Goal: Transaction & Acquisition: Purchase product/service

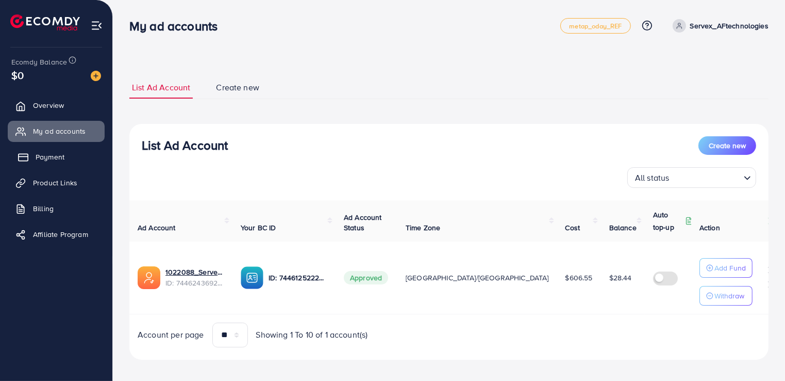
click at [35, 166] on link "Payment" at bounding box center [56, 156] width 97 height 21
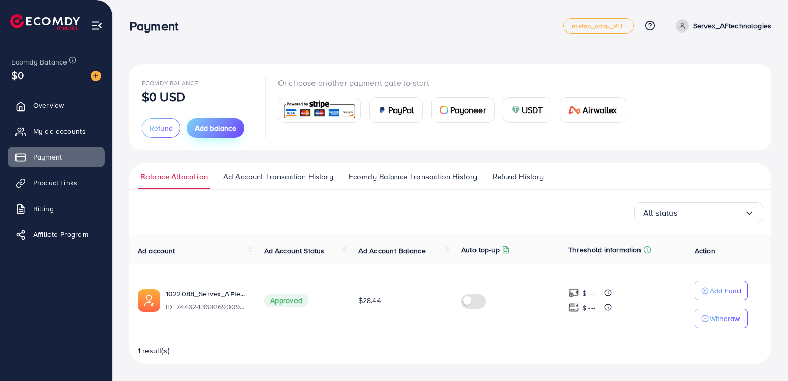
click at [216, 123] on span "Add balance" at bounding box center [215, 128] width 41 height 10
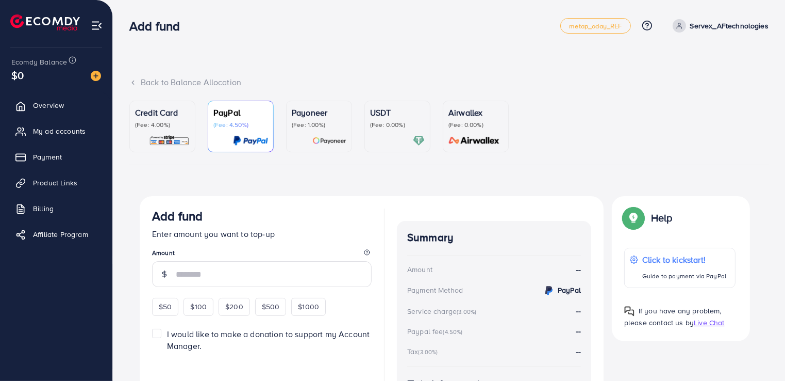
click at [385, 129] on div "USDT (Fee: 0.00%)" at bounding box center [397, 126] width 55 height 40
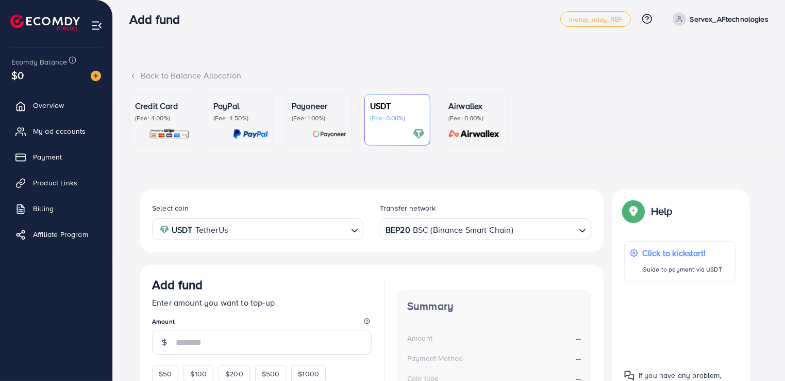
scroll to position [190, 0]
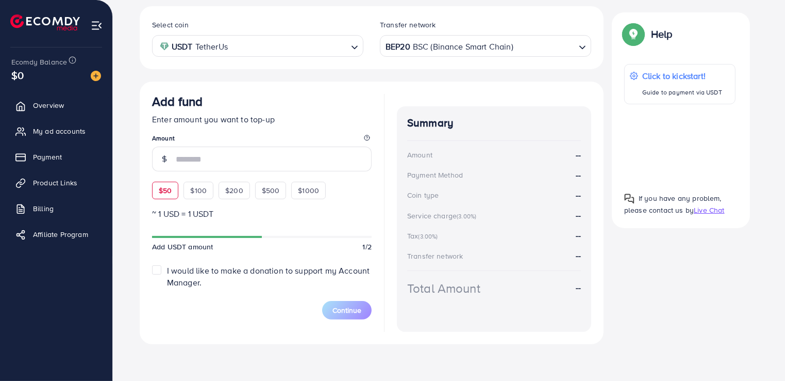
drag, startPoint x: 163, startPoint y: 204, endPoint x: 165, endPoint y: 195, distance: 8.5
click at [163, 204] on form "Add fund Enter amount you want to top-up Amount $50 $100 $200 $500 $1000 ~ 1 US…" at bounding box center [262, 206] width 220 height 225
click at [165, 193] on span "$50" at bounding box center [165, 190] width 13 height 10
type input "**"
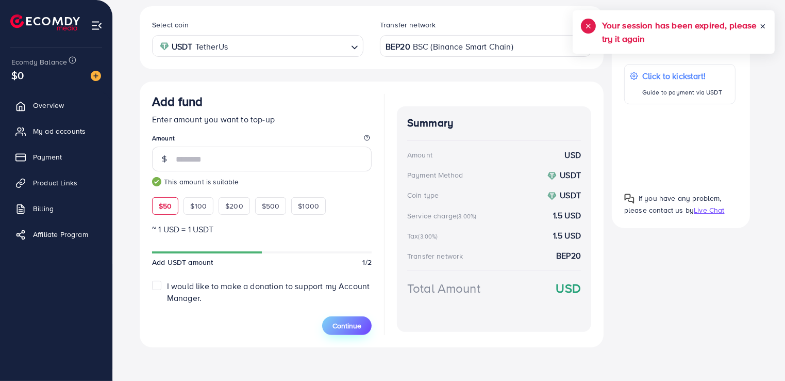
click at [341, 325] on span "Continue" at bounding box center [347, 325] width 29 height 10
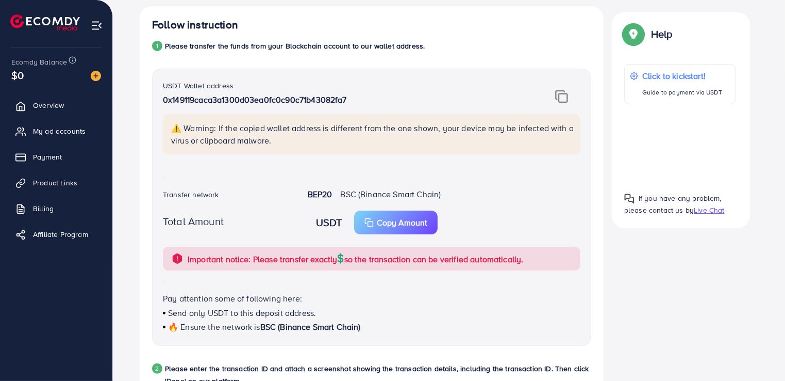
scroll to position [344, 0]
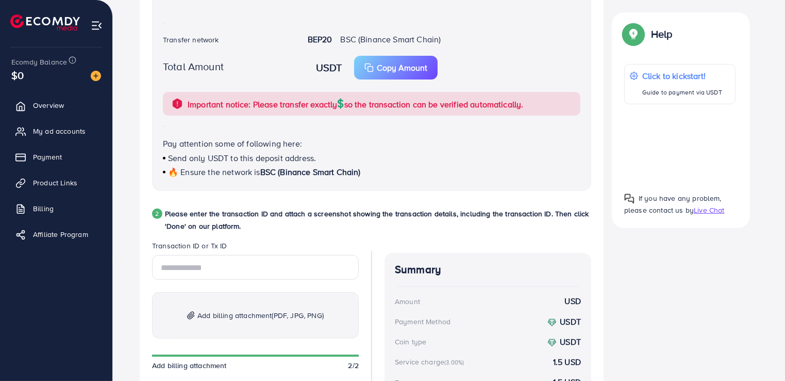
click at [760, 29] on h5 "Your session has been expired, please try it again" at bounding box center [706, 32] width 157 height 27
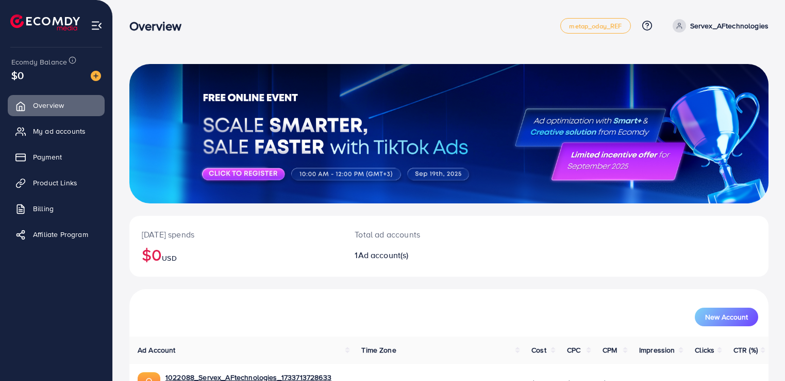
scroll to position [66, 0]
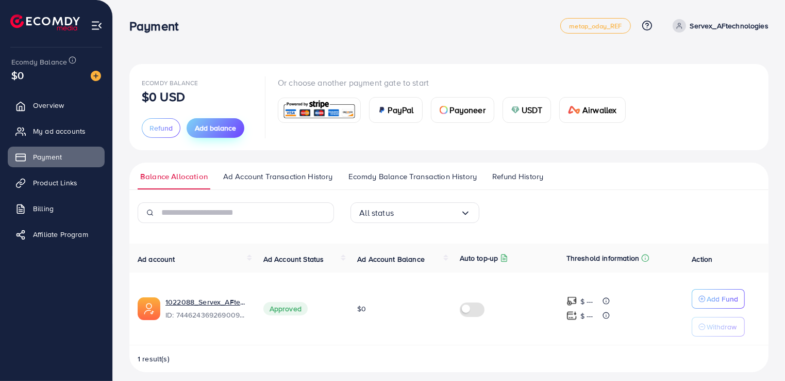
click at [204, 130] on span "Add balance" at bounding box center [215, 128] width 41 height 10
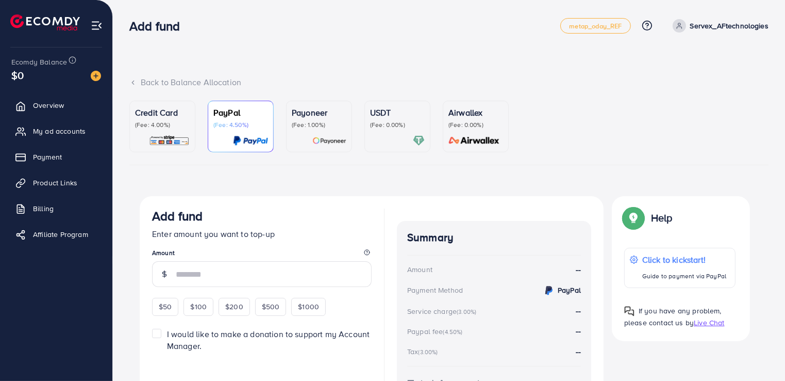
click at [408, 130] on div "USDT (Fee: 0.00%)" at bounding box center [397, 126] width 55 height 40
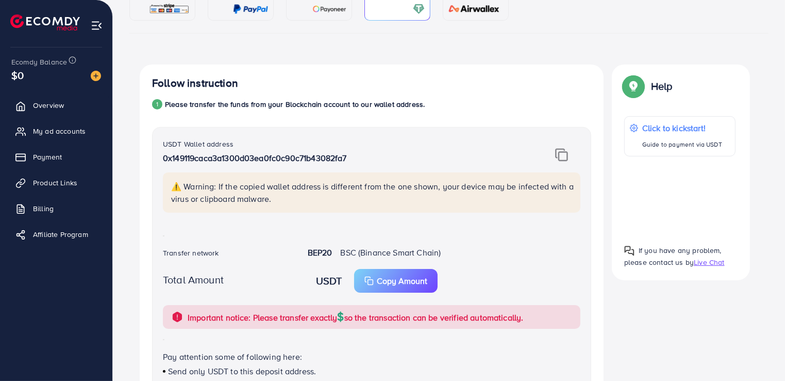
scroll to position [491, 0]
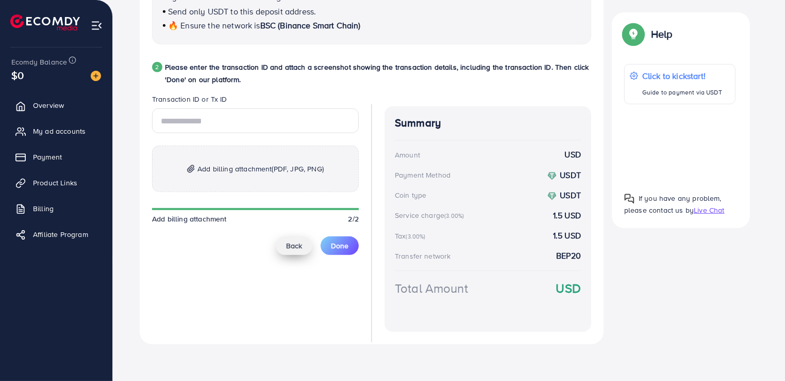
click at [287, 244] on span "Back" at bounding box center [294, 245] width 16 height 10
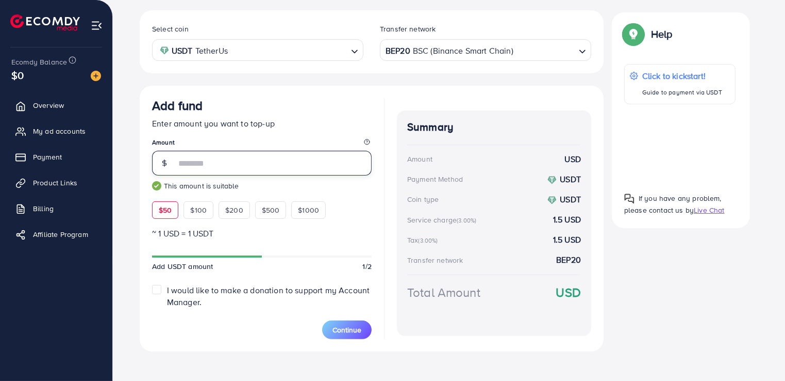
scroll to position [192, 0]
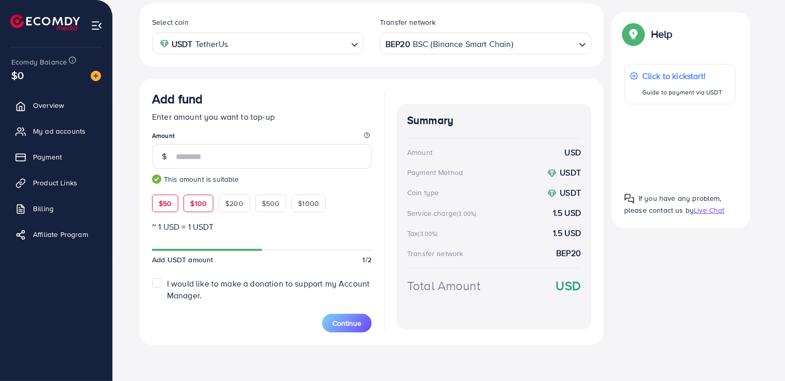
click at [199, 203] on span "$100" at bounding box center [198, 203] width 16 height 10
type input "***"
drag, startPoint x: 505, startPoint y: 283, endPoint x: 592, endPoint y: 288, distance: 86.7
click at [592, 288] on div "Add fund Enter amount you want to top-up Amount *** This amount is suitable $50…" at bounding box center [372, 212] width 464 height 266
click at [693, 341] on div "Select coin USDT TetherUs Loading... Transfer network BEP20 BSC (Binance Smart …" at bounding box center [449, 174] width 619 height 341
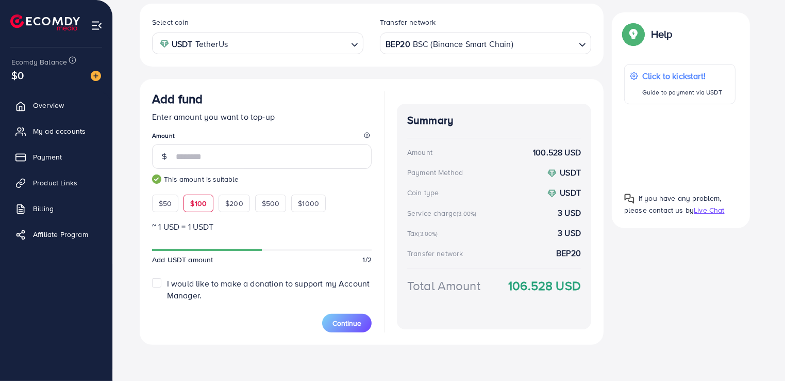
drag, startPoint x: 523, startPoint y: 110, endPoint x: 537, endPoint y: 328, distance: 218.1
click at [537, 328] on div "Summary Amount 100.528 USD Payment Method USDT Coin type USDT Service charge (3…" at bounding box center [494, 217] width 194 height 226
click at [726, 303] on div "Select coin USDT TetherUs Loading... Transfer network BEP20 BSC (Binance Smart …" at bounding box center [449, 174] width 619 height 341
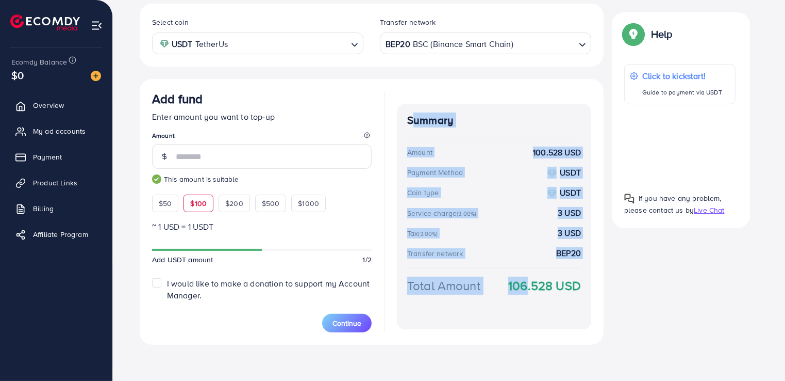
drag, startPoint x: 412, startPoint y: 125, endPoint x: 518, endPoint y: 315, distance: 217.2
click at [518, 315] on div "Summary Amount 100.528 USD Payment Method USDT Coin type USDT Service charge (3…" at bounding box center [494, 217] width 194 height 226
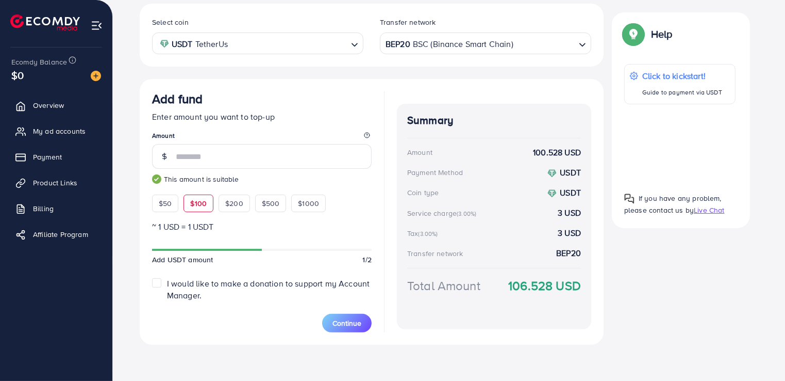
drag, startPoint x: 518, startPoint y: 315, endPoint x: 683, endPoint y: 331, distance: 165.8
click at [683, 333] on div "Select coin USDT TetherUs Loading... Transfer network BEP20 BSC (Binance Smart …" at bounding box center [449, 174] width 619 height 341
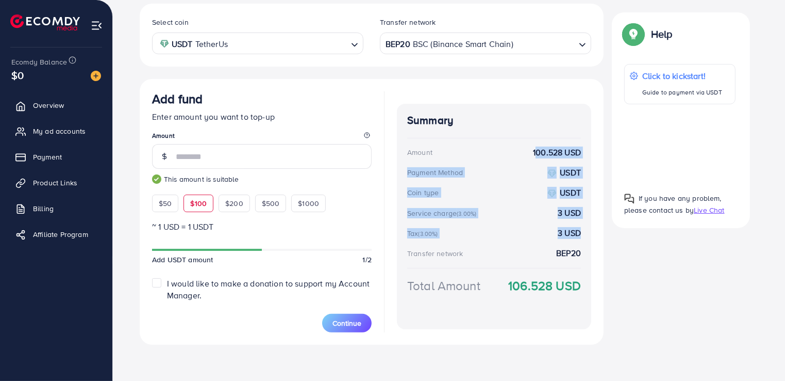
drag, startPoint x: 532, startPoint y: 154, endPoint x: 627, endPoint y: 266, distance: 147.1
click at [627, 266] on div "Select coin USDT TetherUs Loading... Transfer network BEP20 BSC (Binance Smart …" at bounding box center [449, 174] width 619 height 341
drag, startPoint x: 627, startPoint y: 266, endPoint x: 679, endPoint y: 302, distance: 63.1
click at [679, 302] on div "Select coin USDT TetherUs Loading... Transfer network BEP20 BSC (Binance Smart …" at bounding box center [449, 174] width 619 height 341
drag, startPoint x: 679, startPoint y: 302, endPoint x: 661, endPoint y: 284, distance: 25.2
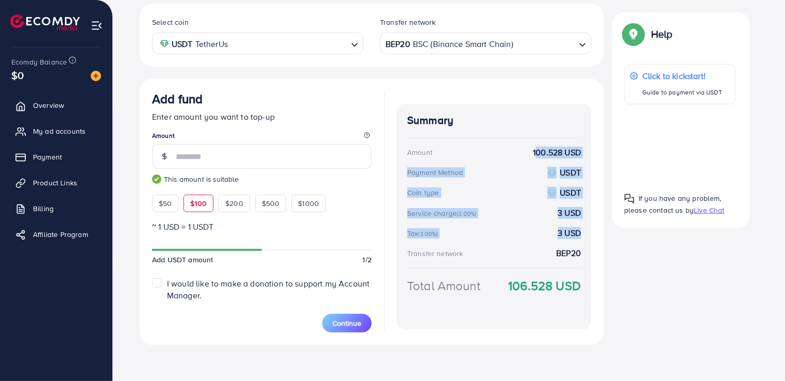
click at [679, 302] on div "Select coin USDT TetherUs Loading... Transfer network BEP20 BSC (Binance Smart …" at bounding box center [449, 174] width 619 height 341
drag, startPoint x: 606, startPoint y: 304, endPoint x: 602, endPoint y: 299, distance: 6.6
click at [607, 304] on div "Select coin USDT TetherUs Loading... Transfer network BEP20 BSC (Binance Smart …" at bounding box center [449, 174] width 619 height 341
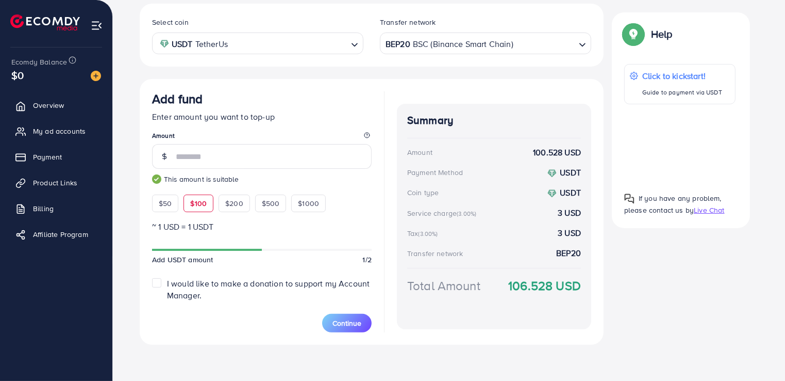
click at [582, 14] on div "Select coin USDT TetherUs Loading... Transfer network BEP20 BSC (Binance Smart …" at bounding box center [372, 35] width 464 height 63
